Goal: Information Seeking & Learning: Learn about a topic

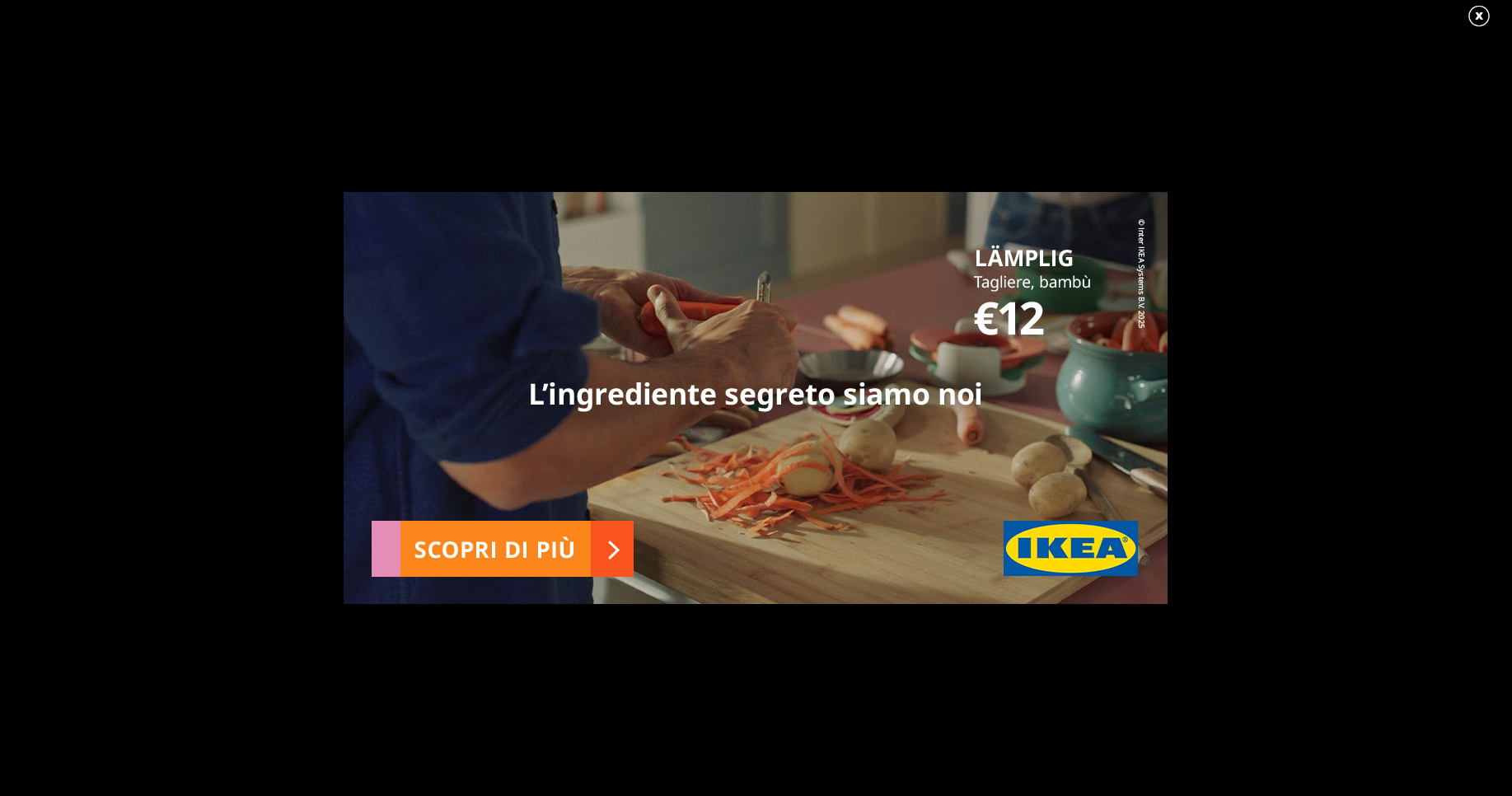
click at [1487, 18] on link at bounding box center [1488, 16] width 41 height 24
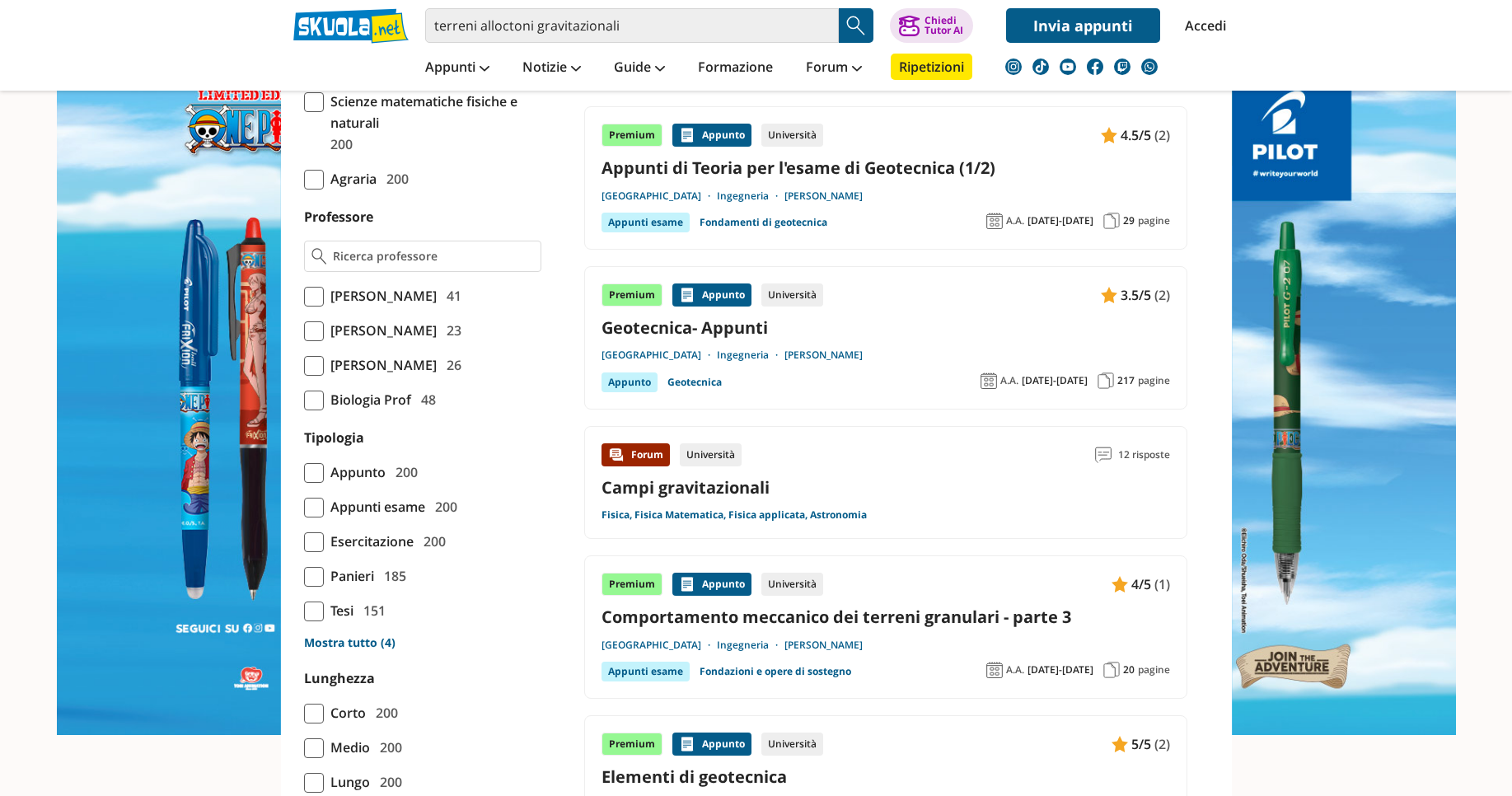
scroll to position [1088, 0]
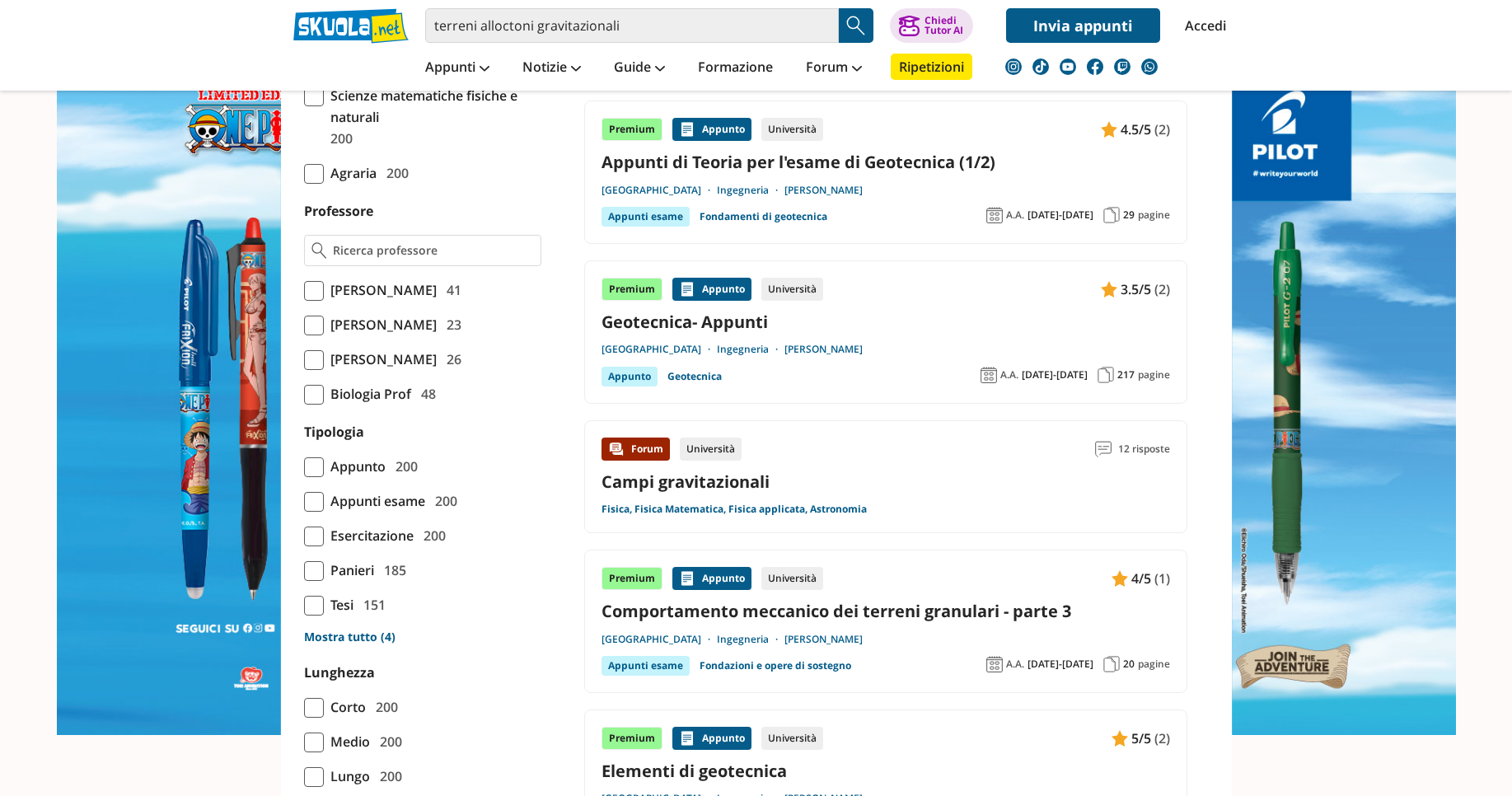
click at [759, 497] on div "Forum Università 12 risposte Campi gravitazionali Fisica, Fisica Matematica, Fi…" at bounding box center [887, 476] width 569 height 79
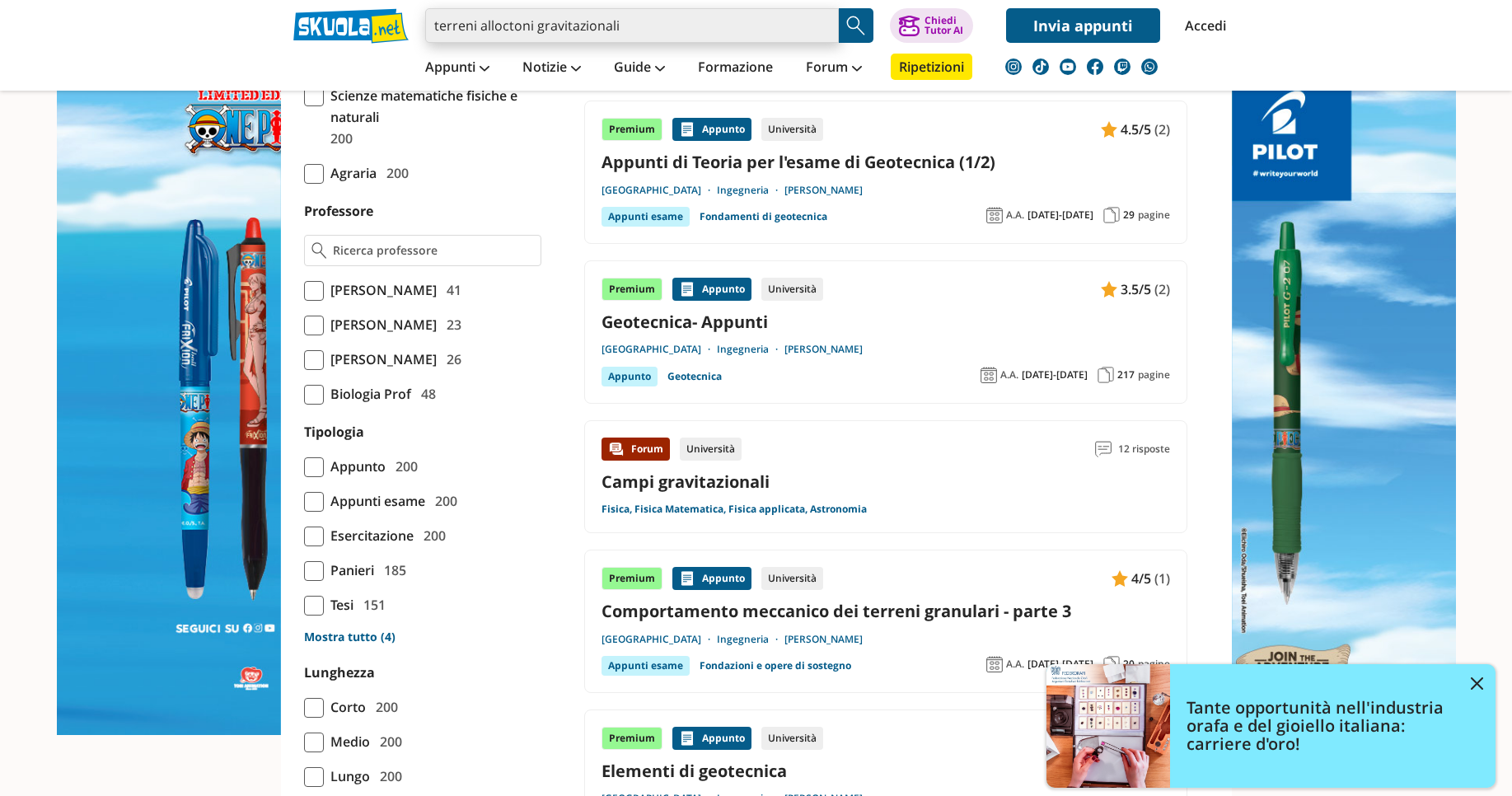
click at [641, 33] on input "terreni alloctoni gravitazionali" at bounding box center [632, 25] width 414 height 35
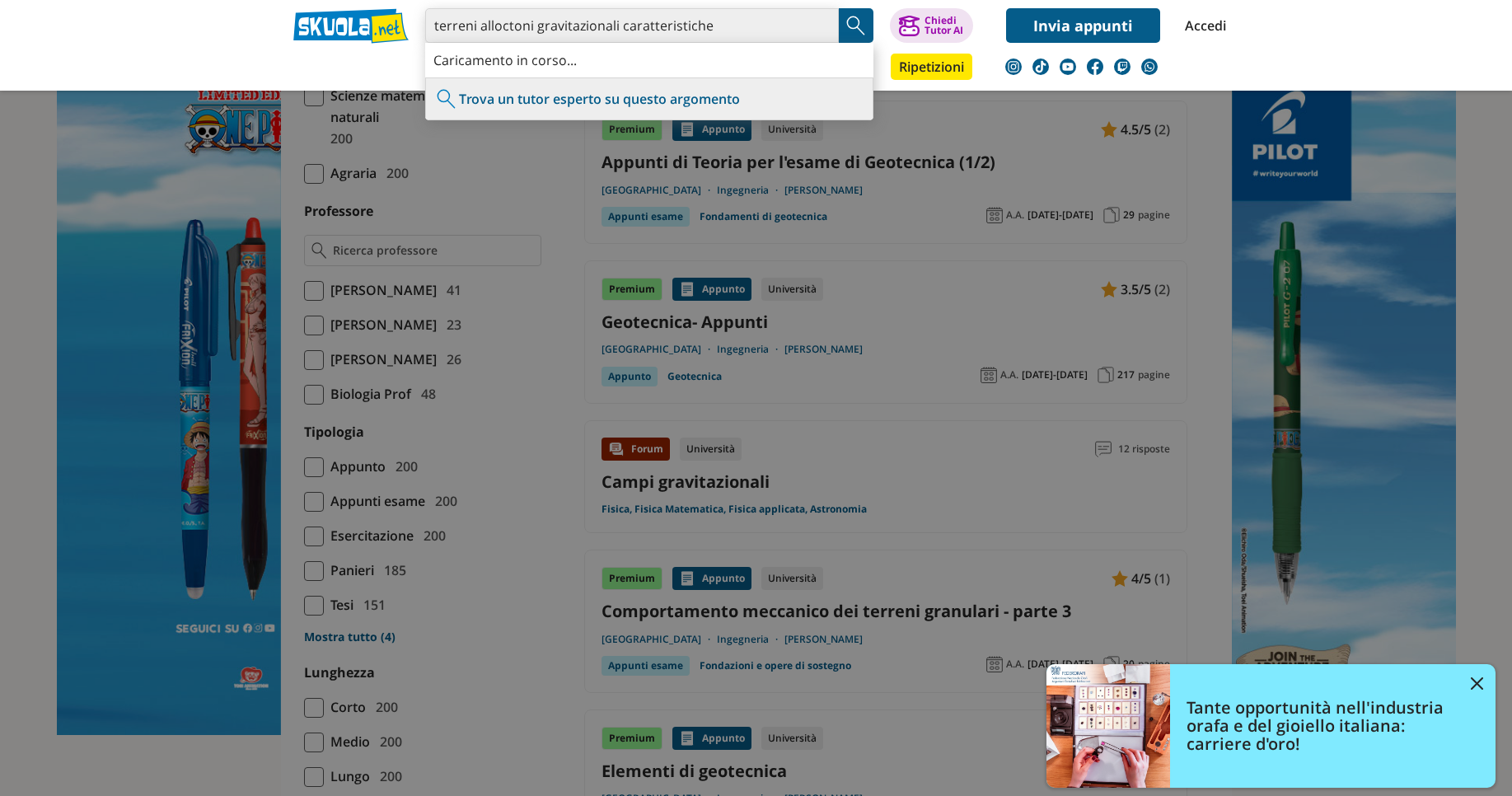
type input "terreni alloctoni gravitazionali caratteristiche"
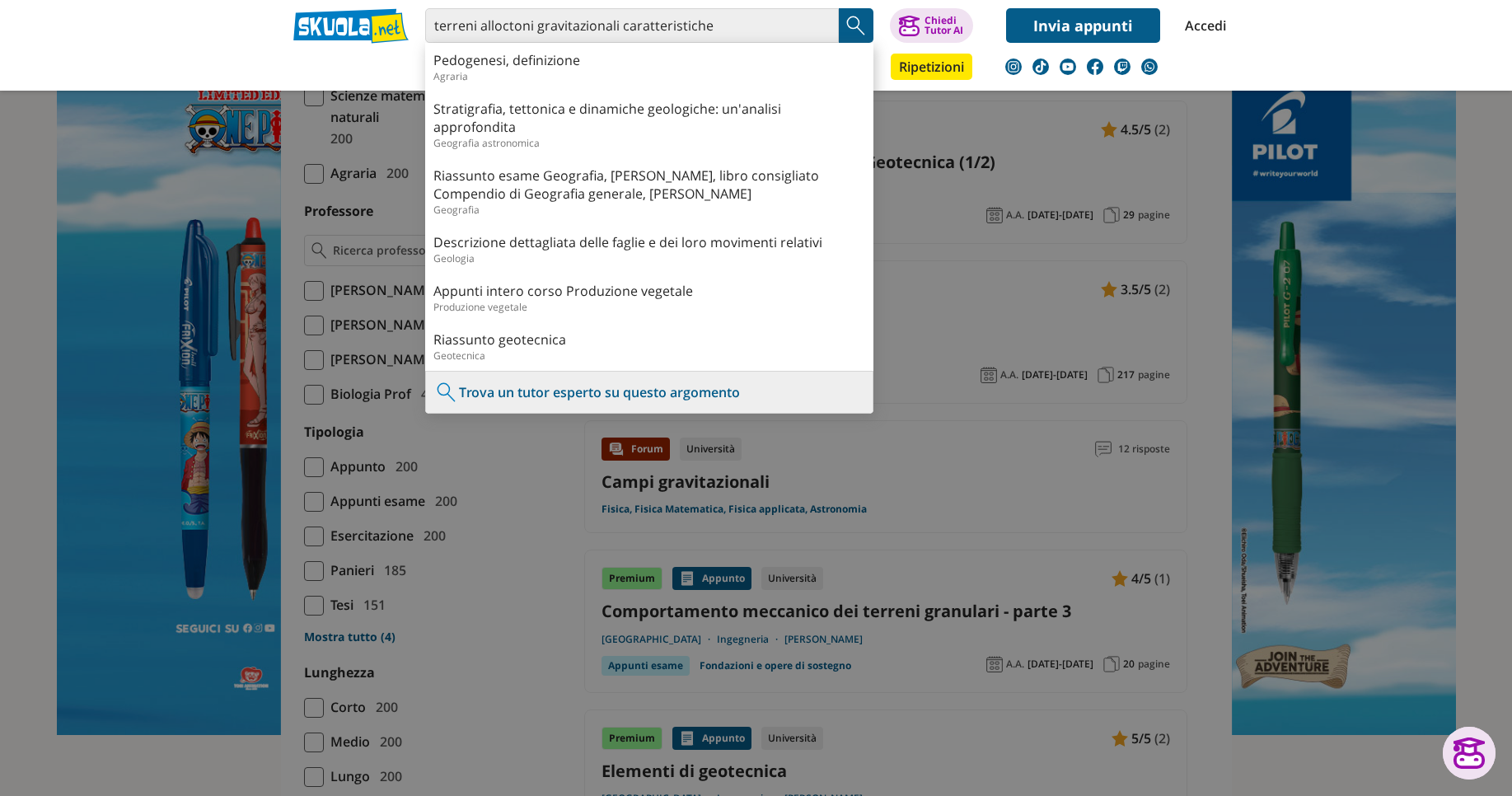
click at [850, 35] on img "Search Button" at bounding box center [855, 25] width 24 height 24
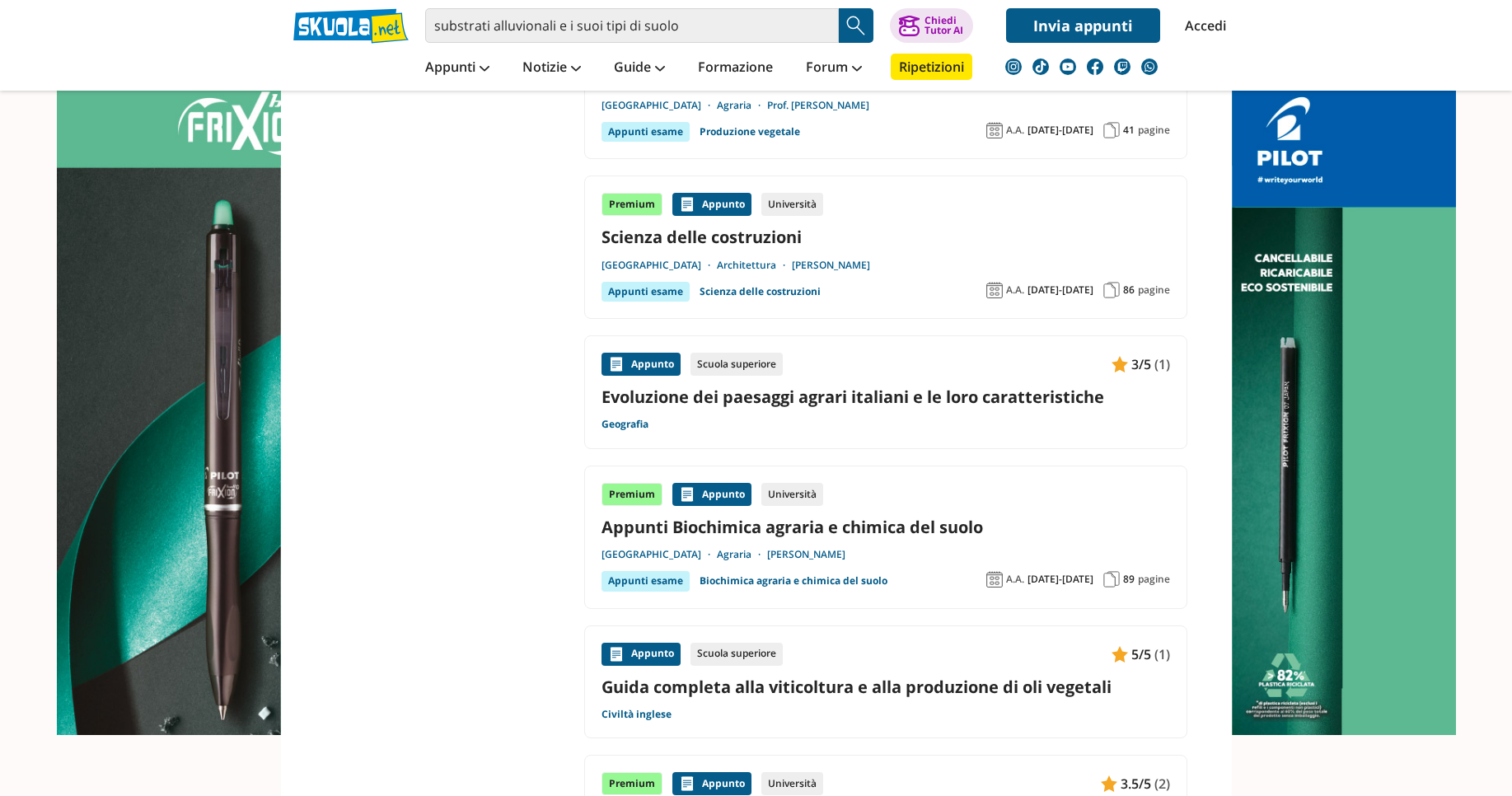
scroll to position [2341, 0]
